Goal: Transaction & Acquisition: Purchase product/service

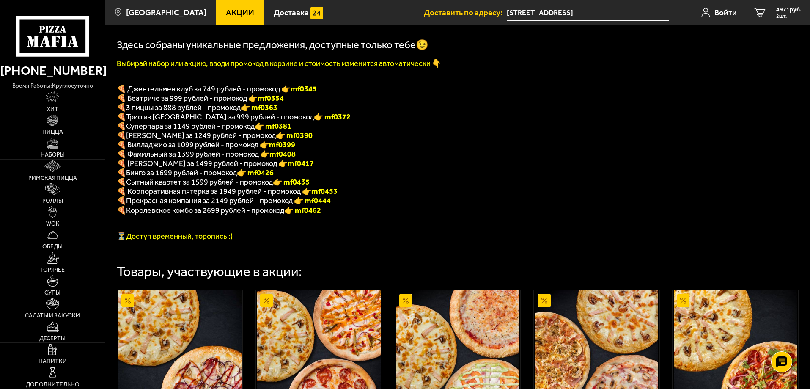
scroll to position [140, 0]
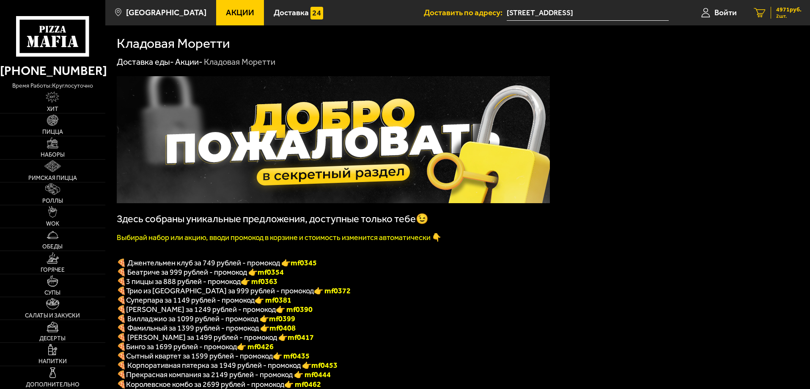
scroll to position [140, 0]
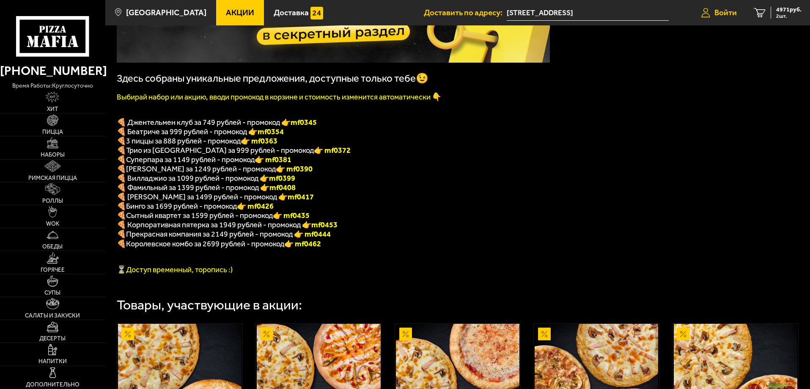
click at [721, 10] on span "Войти" at bounding box center [725, 12] width 22 height 8
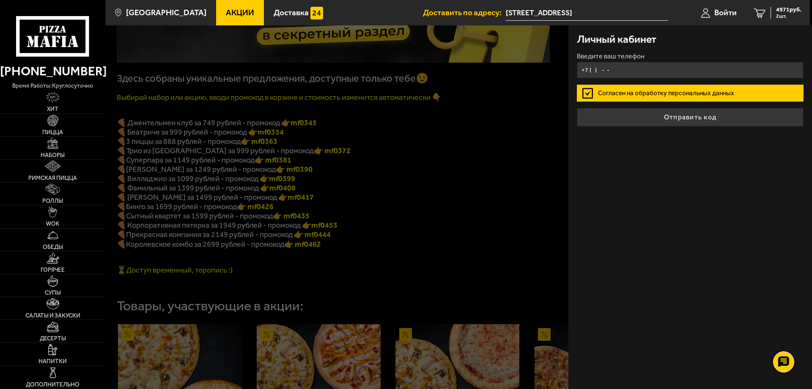
click at [635, 74] on input "+7 ( ) - -" at bounding box center [690, 70] width 227 height 16
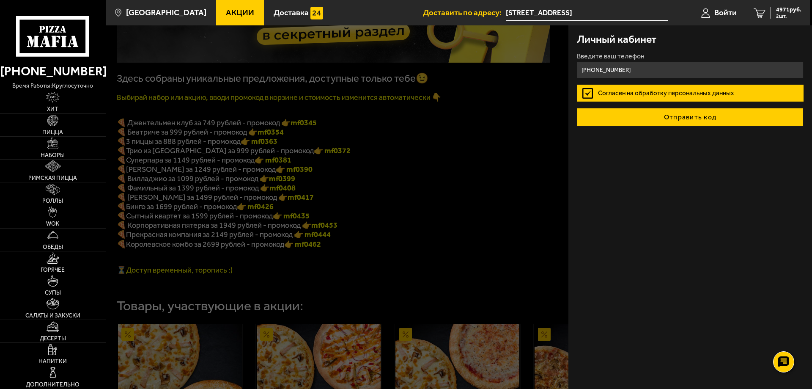
type input "[PHONE_NUMBER]"
click at [665, 123] on button "Отправить код" at bounding box center [690, 117] width 227 height 19
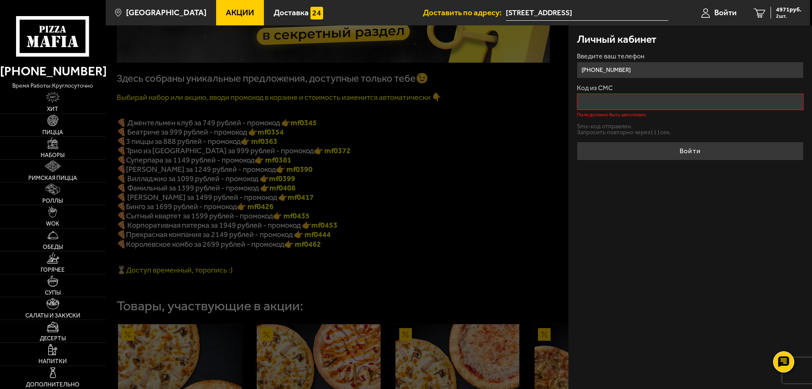
click at [637, 105] on input "Код из СМС" at bounding box center [690, 101] width 227 height 16
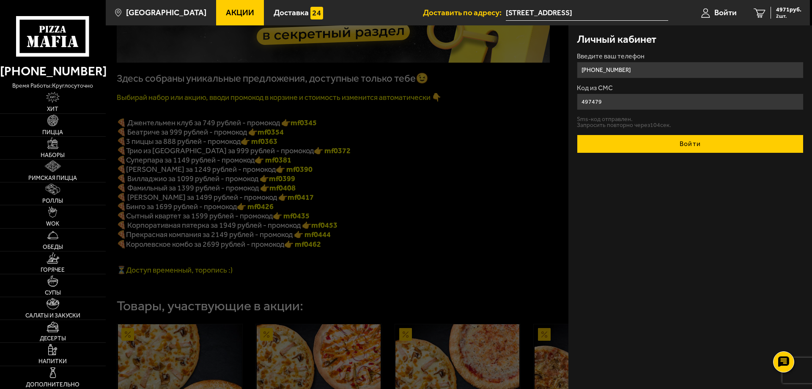
type input "497479"
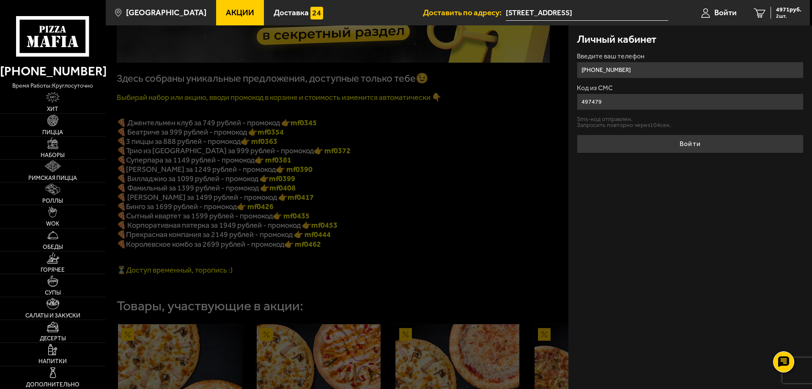
click at [661, 140] on button "Войти" at bounding box center [690, 143] width 227 height 19
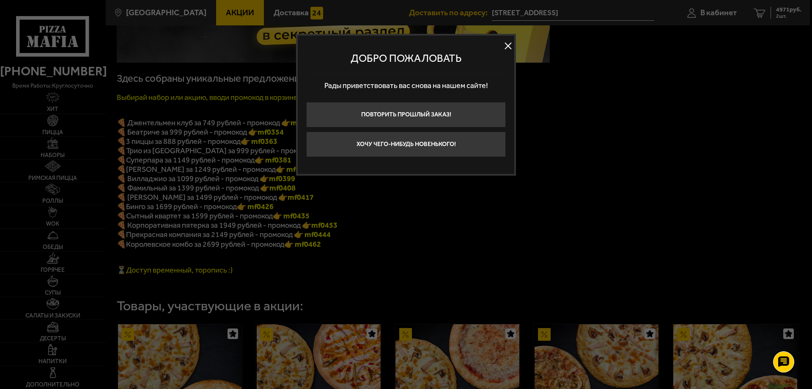
click at [507, 47] on button at bounding box center [508, 46] width 13 height 13
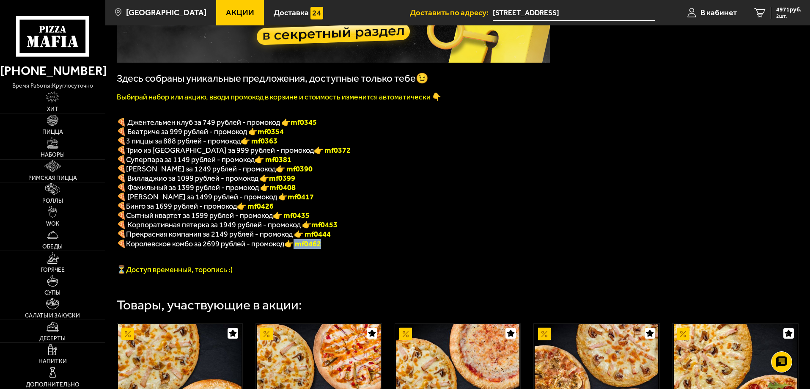
drag, startPoint x: 299, startPoint y: 252, endPoint x: 340, endPoint y: 252, distance: 41.4
click at [340, 249] on p "🍕 Королевское комбо за 2699 рублей - промокод 👉 mf0462" at bounding box center [333, 244] width 433 height 10
copy font "mf0462"
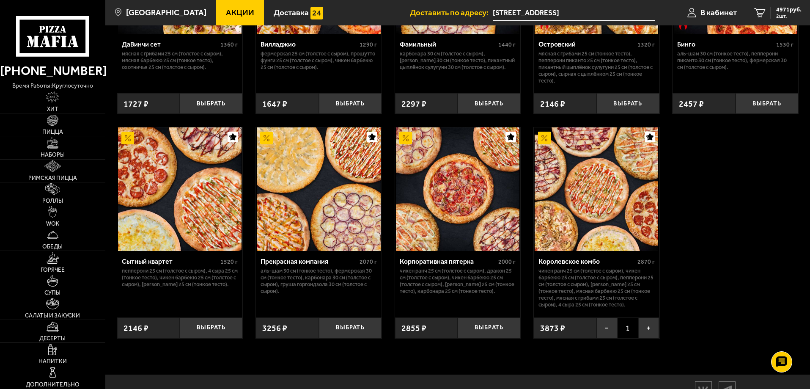
scroll to position [817, 0]
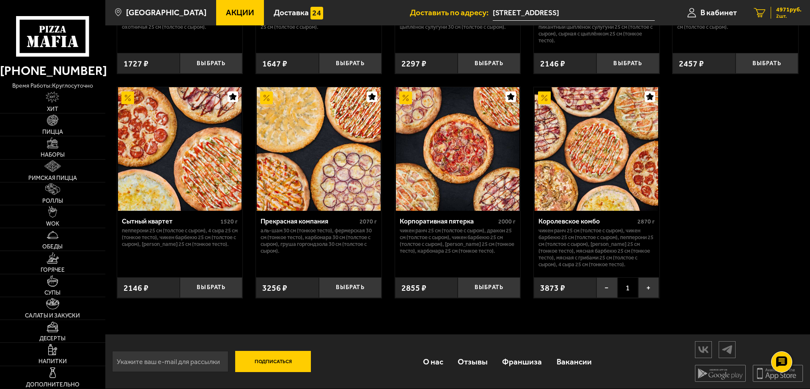
click at [788, 13] on div "4971 руб. 2 шт." at bounding box center [786, 13] width 31 height 12
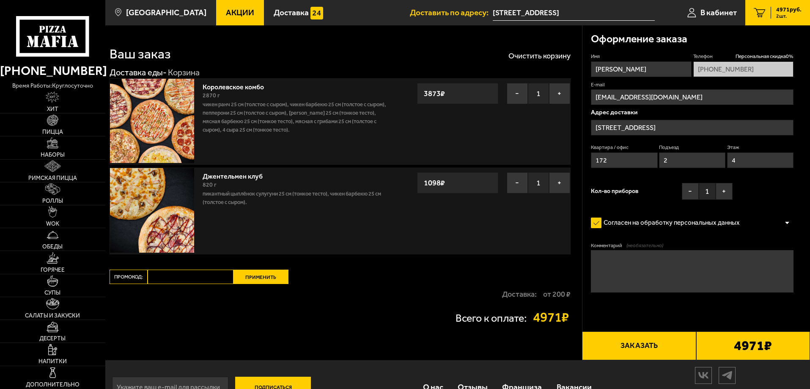
click at [172, 280] on input "Промокод:" at bounding box center [191, 276] width 86 height 14
paste input "mf0462"
type input "mf0462"
click at [267, 268] on div "Ваш заказ Очистить корзину Доставка еды - Корзина Королевское комбо 2870 г Чике…" at bounding box center [343, 192] width 477 height 335
click at [264, 279] on button "Применить" at bounding box center [260, 276] width 55 height 14
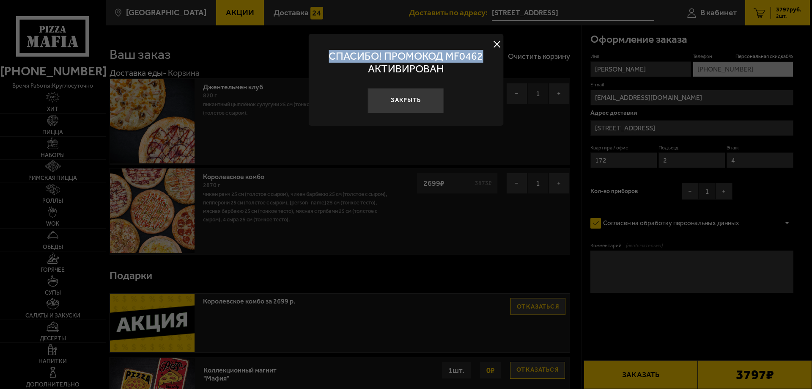
click at [491, 40] on div "СПАСИБО! ПРОМОКОД mf0462 АКТИВИРОВАН Закрыть" at bounding box center [406, 80] width 195 height 92
click at [495, 47] on button at bounding box center [497, 44] width 13 height 13
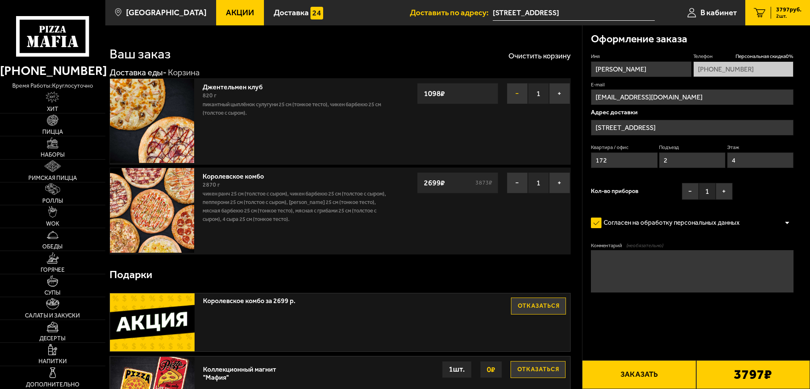
click at [518, 94] on button "−" at bounding box center [517, 93] width 21 height 21
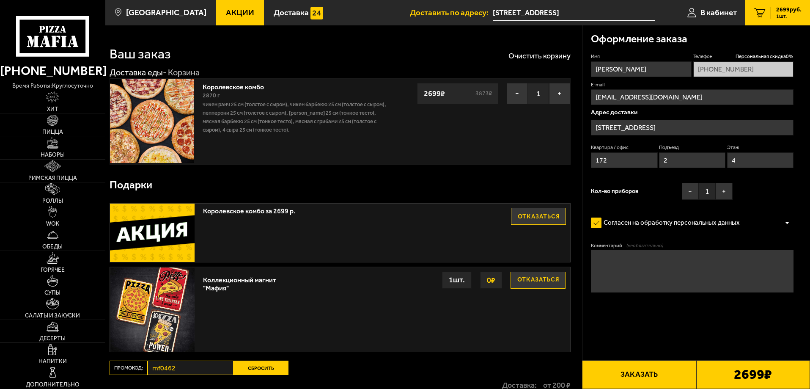
click at [732, 126] on input "[STREET_ADDRESS]" at bounding box center [692, 128] width 203 height 16
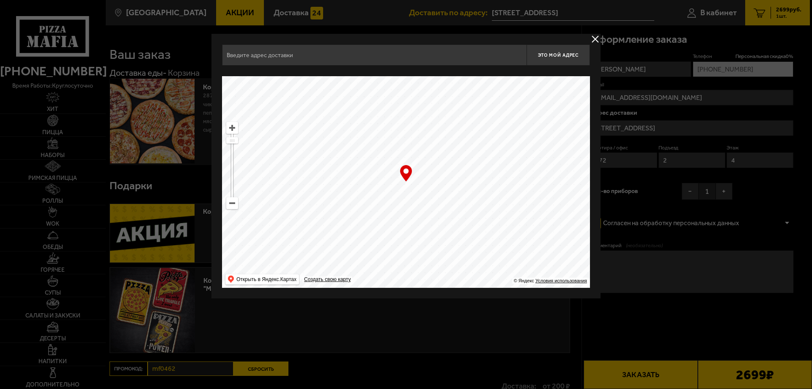
click at [596, 44] on button "delivery type" at bounding box center [595, 39] width 11 height 11
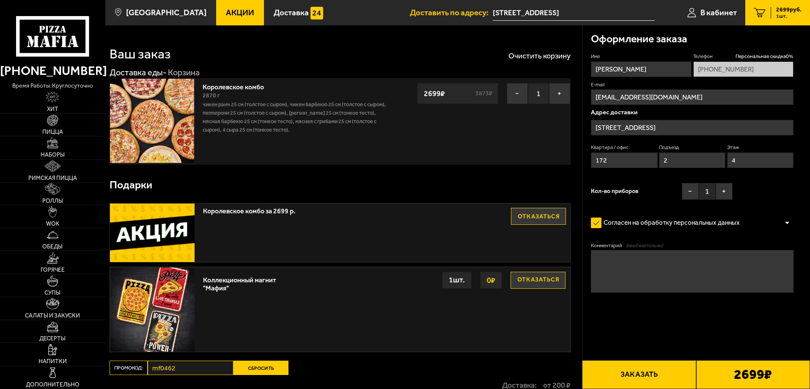
click at [744, 124] on input "[STREET_ADDRESS]" at bounding box center [692, 128] width 203 height 16
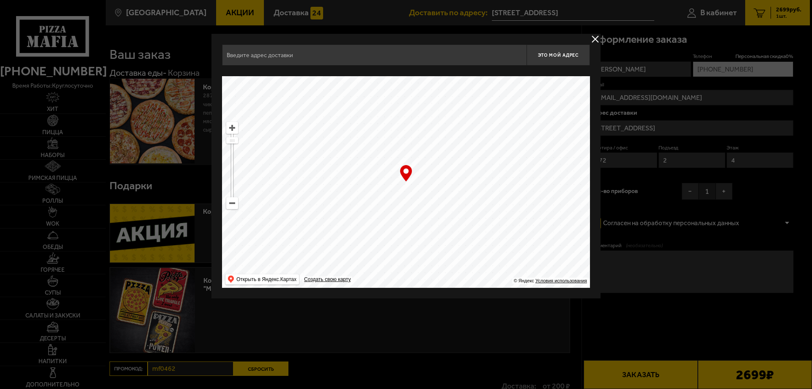
click at [592, 38] on button "delivery type" at bounding box center [595, 39] width 11 height 11
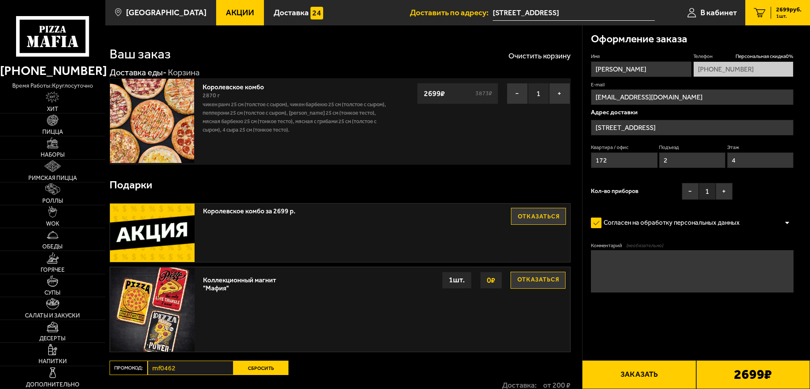
drag, startPoint x: 691, startPoint y: 126, endPoint x: 709, endPoint y: 114, distance: 21.7
click at [709, 114] on div "Адрес доставки [STREET_ADDRESS]" at bounding box center [692, 140] width 203 height 63
drag, startPoint x: 633, startPoint y: 154, endPoint x: 588, endPoint y: 156, distance: 44.4
click at [588, 156] on div "Оформление заказа Имя [PERSON_NAME] Персональная скидка 0 % [PHONE_NUMBER] E-ma…" at bounding box center [696, 183] width 228 height 317
drag, startPoint x: 674, startPoint y: 160, endPoint x: 634, endPoint y: 162, distance: 40.6
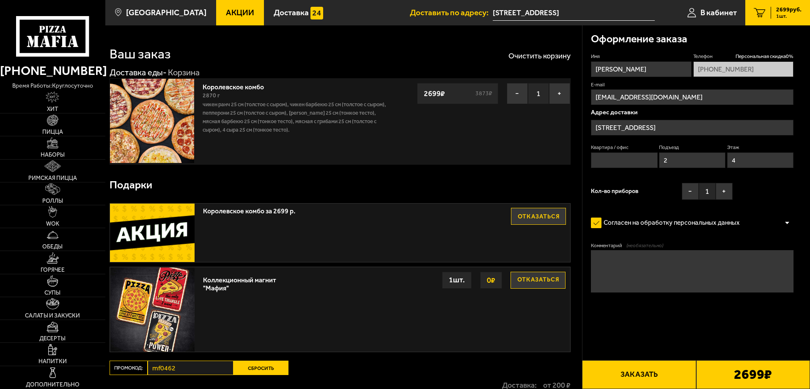
click at [634, 162] on div "Квартира / офис Подъезд 2 Этаж 4" at bounding box center [692, 158] width 203 height 28
drag, startPoint x: 758, startPoint y: 162, endPoint x: 708, endPoint y: 160, distance: 49.9
click at [708, 160] on div "Квартира / офис Подъезд Этаж 4" at bounding box center [692, 158] width 203 height 28
click at [728, 129] on input "[STREET_ADDRESS]" at bounding box center [692, 128] width 203 height 16
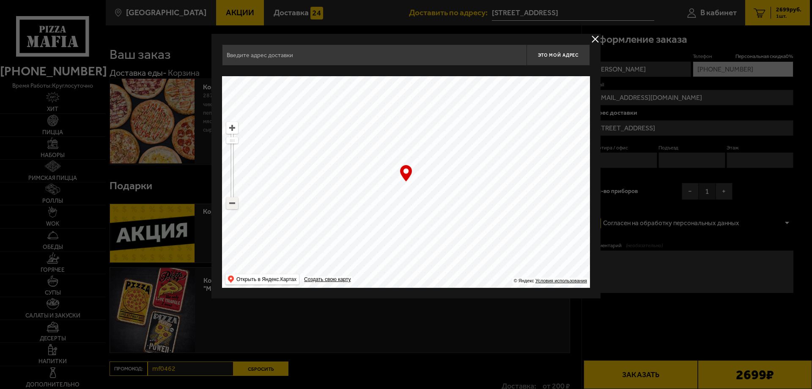
click at [237, 201] on ymaps at bounding box center [232, 203] width 11 height 11
click at [233, 205] on ymaps at bounding box center [232, 203] width 11 height 11
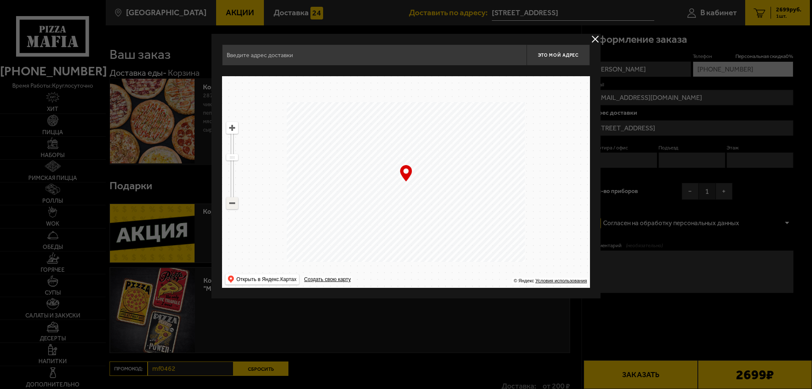
click at [233, 205] on ymaps at bounding box center [232, 203] width 11 height 11
drag, startPoint x: 294, startPoint y: 224, endPoint x: 380, endPoint y: 123, distance: 132.8
click at [380, 123] on ymaps at bounding box center [406, 181] width 368 height 211
drag, startPoint x: 412, startPoint y: 129, endPoint x: 341, endPoint y: 155, distance: 76.1
click at [328, 148] on ymaps at bounding box center [406, 181] width 368 height 211
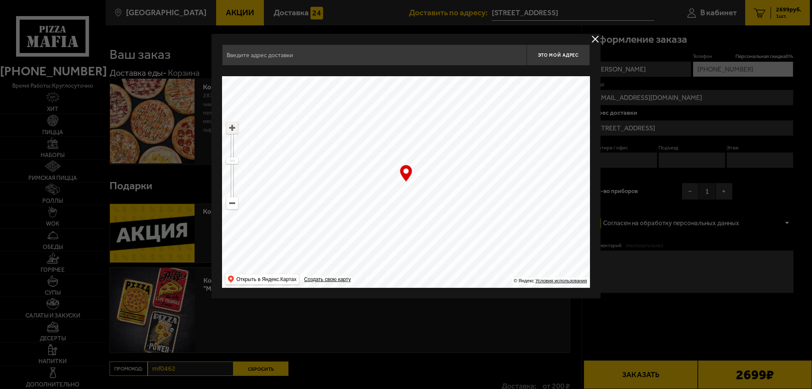
click at [233, 128] on ymaps at bounding box center [232, 127] width 11 height 11
drag, startPoint x: 594, startPoint y: 218, endPoint x: 553, endPoint y: 209, distance: 42.3
click at [556, 209] on main "[GEOGRAPHIC_DATA] Все Акции Доставка Личный кабинет Акции Доставка Доставить по…" at bounding box center [457, 253] width 705 height 506
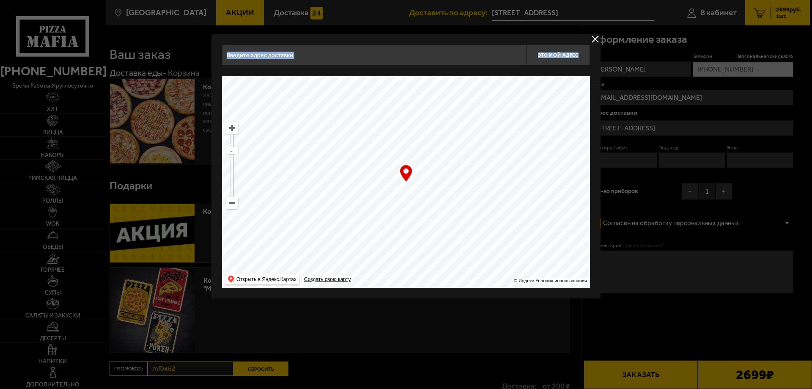
drag, startPoint x: 464, startPoint y: 189, endPoint x: 273, endPoint y: 134, distance: 198.5
click at [273, 134] on ymaps at bounding box center [406, 181] width 368 height 211
click at [235, 129] on ymaps at bounding box center [232, 127] width 11 height 11
drag, startPoint x: 389, startPoint y: 200, endPoint x: 424, endPoint y: 187, distance: 37.5
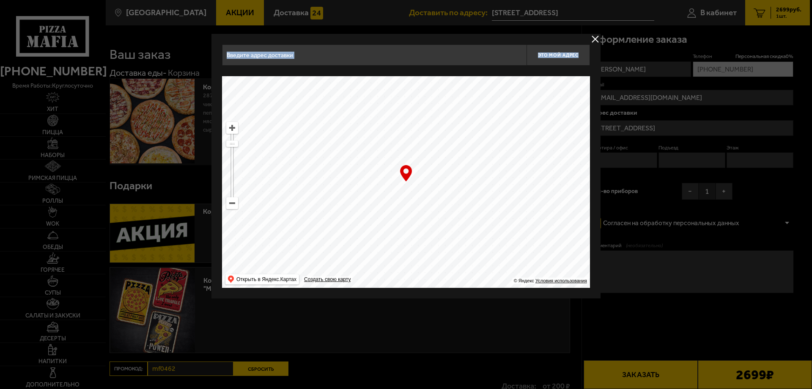
click at [424, 187] on ymaps at bounding box center [406, 181] width 368 height 211
type input "[STREET_ADDRESS]"
click at [568, 55] on span "Это мой адрес" at bounding box center [558, 54] width 41 height 5
click at [545, 52] on button "Это мой адрес" at bounding box center [558, 54] width 63 height 21
click at [594, 38] on button "delivery type" at bounding box center [595, 39] width 11 height 11
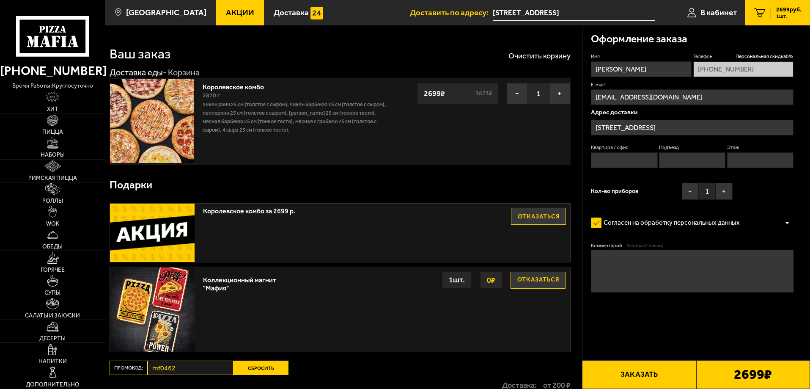
click at [614, 162] on input "Квартира / офис" at bounding box center [624, 160] width 66 height 16
click at [614, 161] on input "Квартира / офис" at bounding box center [624, 160] width 66 height 16
click at [620, 263] on textarea "Комментарий (необязательно)" at bounding box center [692, 271] width 203 height 42
type textarea "э"
type textarea "ЭКСПОФОРУМ, ГЛАВНЫЕ ВЕРТУШКИ ГДЕ ФЛАГИ"
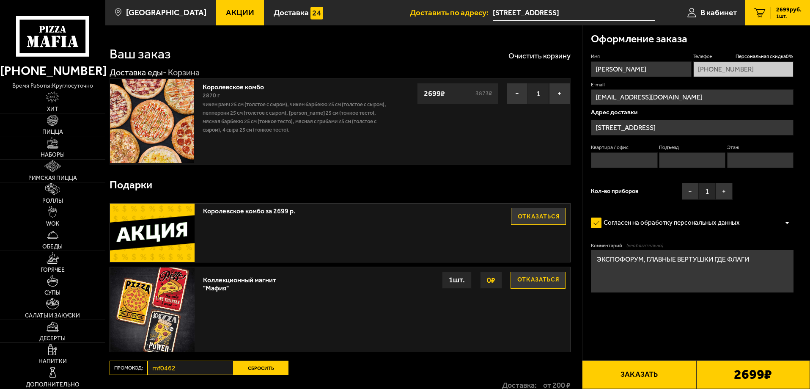
click at [642, 375] on button "Заказать" at bounding box center [639, 374] width 114 height 29
click at [619, 161] on input "Квартира / офис" at bounding box center [624, 160] width 66 height 16
type input "1"
click at [692, 157] on input "Подъезд" at bounding box center [692, 160] width 66 height 16
type input "1"
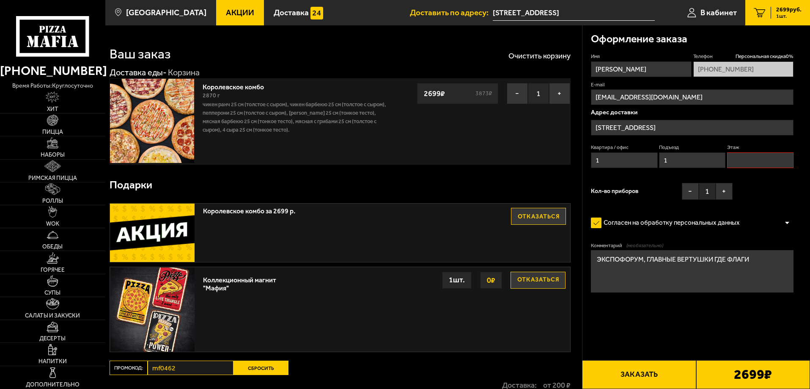
click at [753, 158] on input "Этаж" at bounding box center [760, 160] width 66 height 16
type input "1"
click at [664, 358] on div "Оформление заказа Имя [PERSON_NAME] Персональная скидка 0 % [PHONE_NUMBER] E-ma…" at bounding box center [696, 237] width 228 height 425
click at [662, 363] on button "Заказать" at bounding box center [639, 374] width 114 height 29
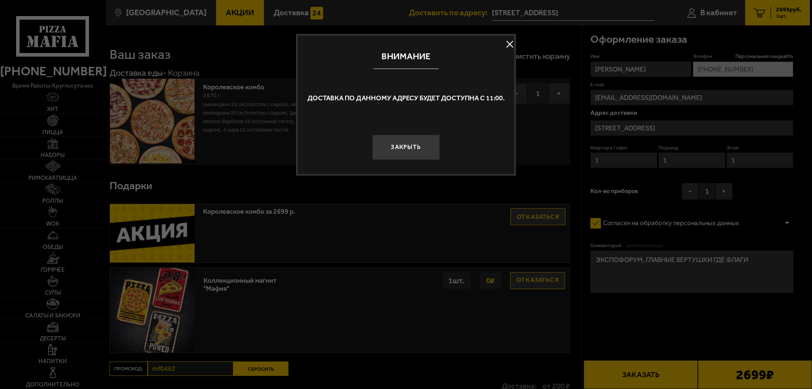
click at [511, 42] on button at bounding box center [509, 44] width 13 height 13
